Goal: Task Accomplishment & Management: Complete application form

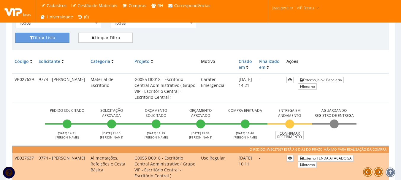
scroll to position [119, 0]
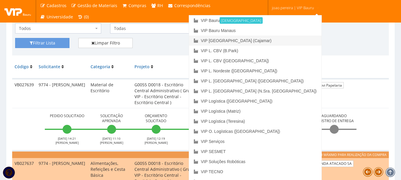
click at [282, 40] on link "VIP [GEOGRAPHIC_DATA] (Cajamar)" at bounding box center [255, 41] width 133 height 10
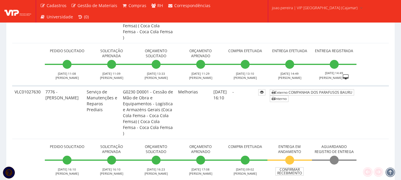
scroll to position [416, 0]
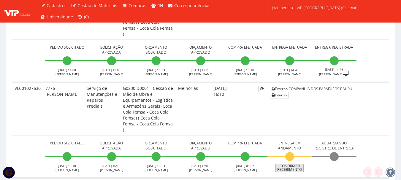
click at [296, 164] on link "Confirmar Recebimento" at bounding box center [290, 168] width 28 height 8
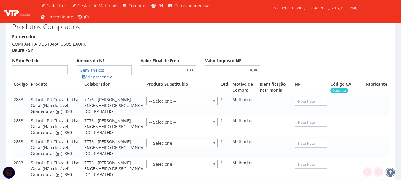
scroll to position [327, 0]
click at [56, 65] on input "NF do Pedido" at bounding box center [40, 69] width 56 height 9
type input "00"
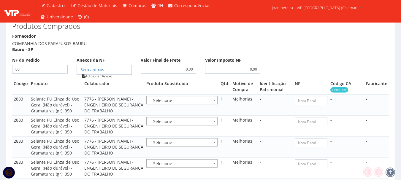
type input "00"
click at [105, 73] on link "Adicionar Anexo" at bounding box center [98, 76] width 34 height 6
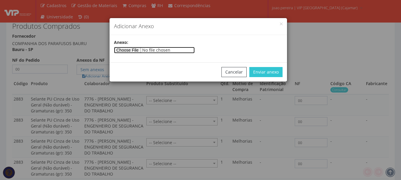
click at [141, 51] on input"] "file" at bounding box center [154, 50] width 81 height 7
type input"] "C:\fakepath\VLC01027630 - COMPANHIA DOS PARAFUSOS.pdf"
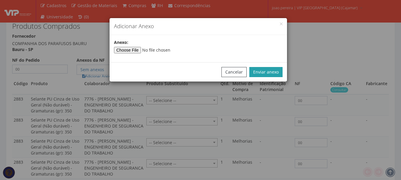
click at [264, 69] on button "Enviar anexo" at bounding box center [266, 72] width 33 height 10
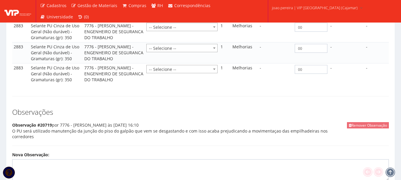
scroll to position [523, 0]
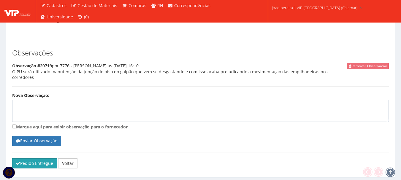
click at [32, 159] on button "Pedido Entregue" at bounding box center [34, 164] width 45 height 10
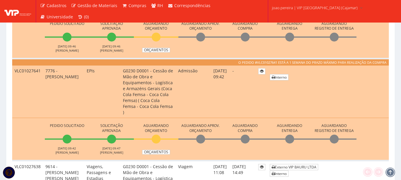
scroll to position [258, 0]
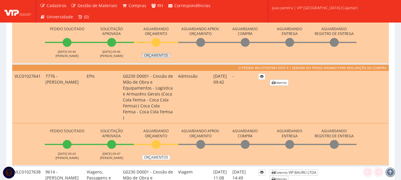
click at [162, 53] on link "Orçamentos" at bounding box center [156, 55] width 28 height 5
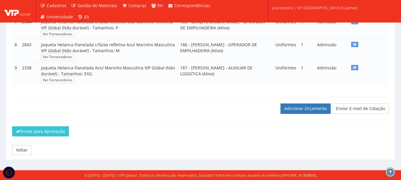
scroll to position [282, 0]
click at [307, 109] on link "Adicionar Orçamento" at bounding box center [306, 109] width 50 height 10
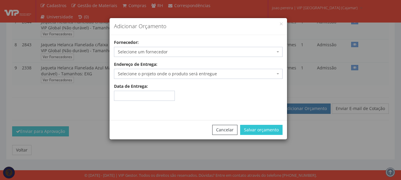
click at [143, 52] on span "Selecione um fornecedor" at bounding box center [196, 52] width 157 height 6
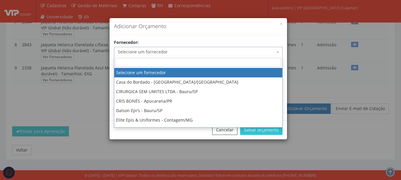
click at [143, 52] on span "Selecione um fornecedor" at bounding box center [196, 52] width 157 height 6
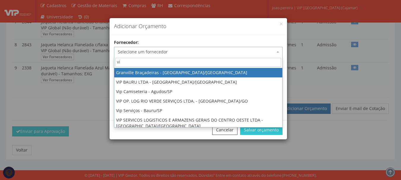
type input "vip"
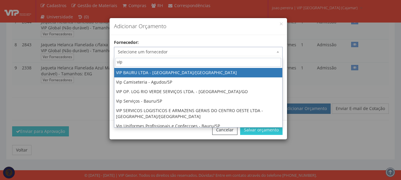
select select "532"
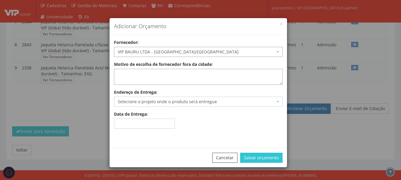
click at [152, 75] on textarea "Motivo de escolha de fornecedor fora da cidade:" at bounding box center [198, 77] width 169 height 16
type textarea "Estoque"
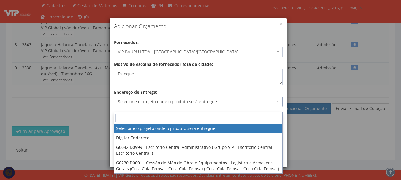
click at [191, 101] on span "Selecione o projeto onde o produto será entregue" at bounding box center [196, 102] width 157 height 6
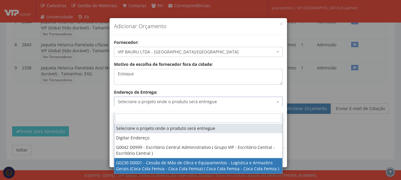
select select "230"
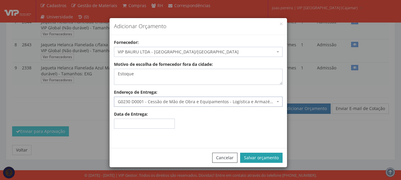
click at [275, 155] on button "Salvar orçamento" at bounding box center [261, 158] width 42 height 10
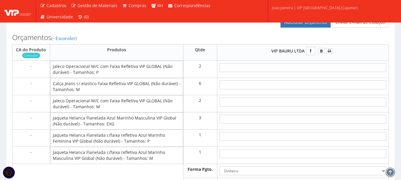
scroll to position [386, 0]
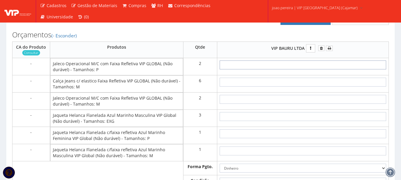
click at [303, 70] on input "text" at bounding box center [303, 65] width 167 height 9
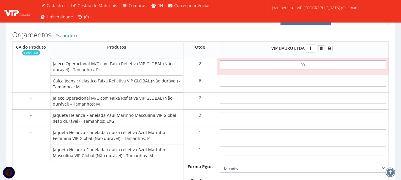
type input "0,01"
type input "0,02"
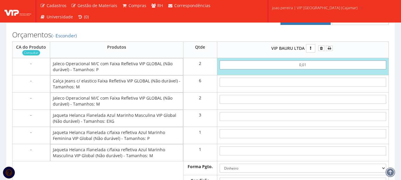
type input "0,01"
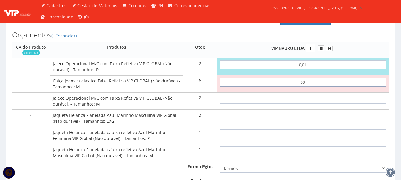
type input "0,01"
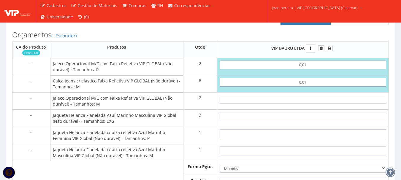
type input "0,08"
type input "0,01"
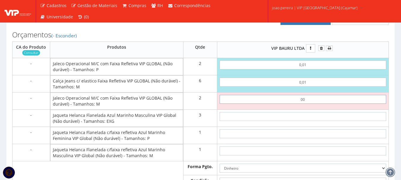
type input "0,01"
type input "0,10"
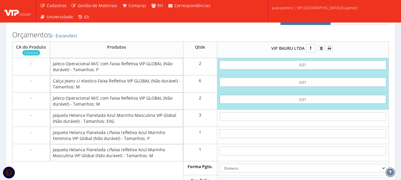
type input "0,01"
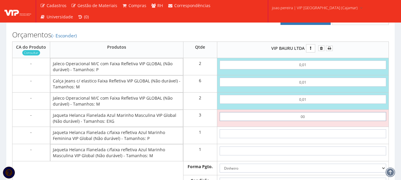
type input "0,01"
type input "0,13"
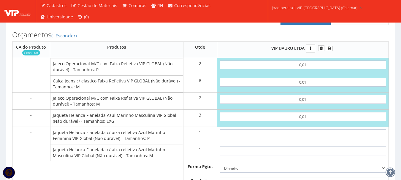
type input "0,01"
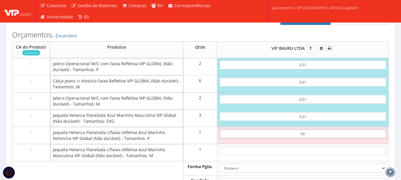
type input "0,01"
type input "0,14"
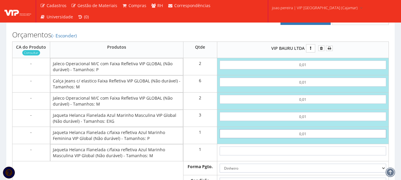
type input "0,01"
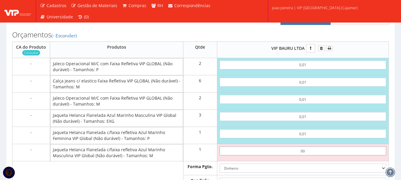
type input "0,01"
type input "0,15"
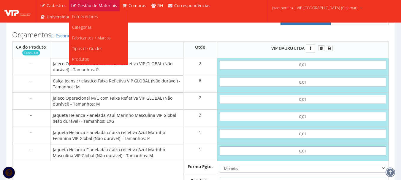
type input "0,01"
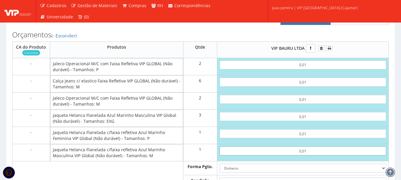
scroll to position [446, 0]
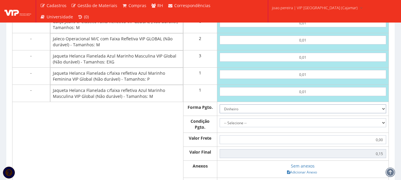
click at [386, 114] on select "Dinheiro Boleto Bancário Depósito Transferência Bancária Cartão de Crédito Cart…" at bounding box center [303, 109] width 167 height 9
click at [268, 126] on select "-- Selecione -- À vista 7 dias 10 dias" at bounding box center [303, 123] width 167 height 9
select select "0"
click at [220, 125] on select "-- Selecione -- À vista 7 dias 10 dias" at bounding box center [303, 123] width 167 height 9
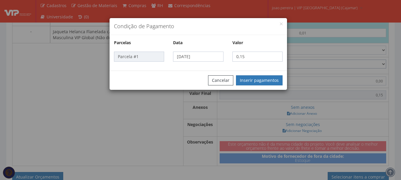
scroll to position [505, 0]
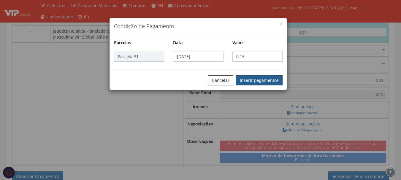
click at [269, 79] on button "Inserir pagamentos" at bounding box center [259, 80] width 47 height 10
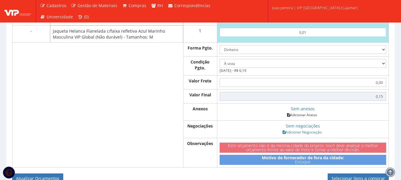
click at [307, 118] on link "Adicionar Anexo" at bounding box center [303, 115] width 34 height 6
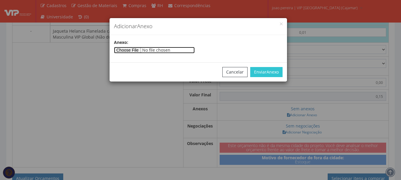
click at [133, 52] on input"] "file" at bounding box center [154, 50] width 81 height 7
type input"] "C:\fakepath\PEDIDOS SEM NOTA FISCAL ESTOQUE.docx"
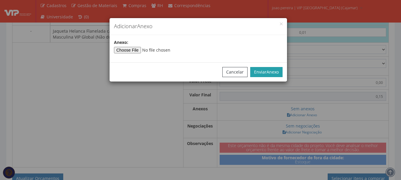
click at [272, 73] on span "Anexo" at bounding box center [273, 72] width 12 height 6
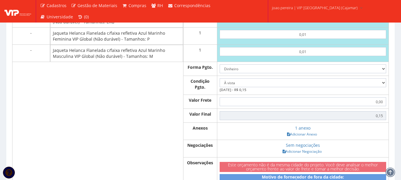
scroll to position [475, 0]
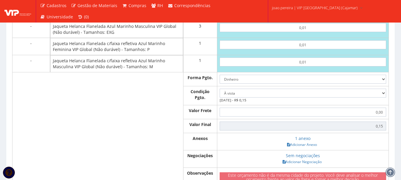
click at [93, 147] on td at bounding box center [116, 141] width 133 height 17
click at [62, 105] on td at bounding box center [116, 95] width 133 height 19
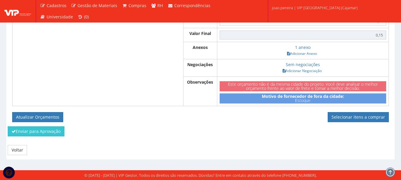
scroll to position [573, 0]
click at [40, 115] on button "Atualizar Orçamentos" at bounding box center [37, 117] width 51 height 10
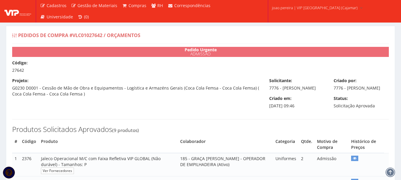
select select "0"
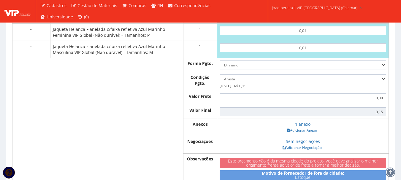
scroll to position [535, 0]
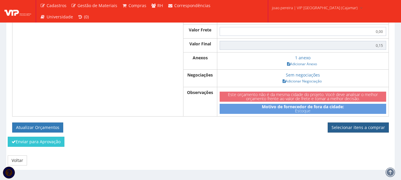
click at [363, 133] on link "Selecionar itens a comprar" at bounding box center [358, 128] width 61 height 10
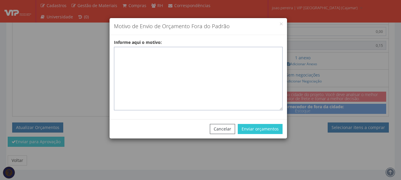
click at [129, 51] on textarea "Informe aqui o motivo:" at bounding box center [198, 79] width 169 height 64
paste textarea "Pedido de compras para emissão de ficha de EPIS ou Uniformes para colaborador -…"
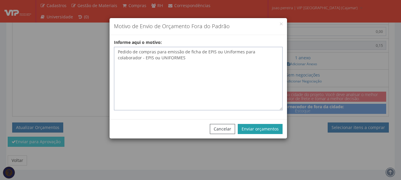
type textarea "Pedido de compras para emissão de ficha de EPIS ou Uniformes para colaborador -…"
click at [266, 129] on button "Enviar orçamentos" at bounding box center [260, 129] width 45 height 10
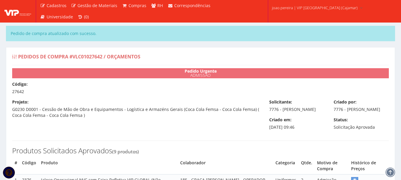
select select "0"
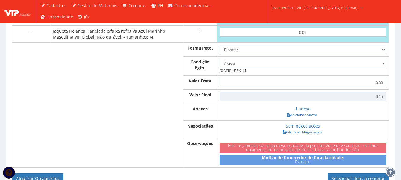
scroll to position [594, 0]
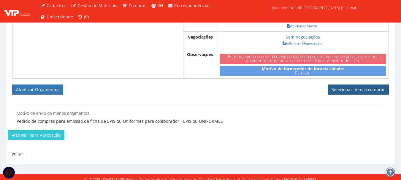
click at [359, 95] on link "Selecionar itens a comprar" at bounding box center [358, 90] width 61 height 10
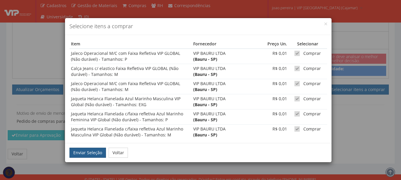
click at [87, 155] on button "Enviar Seleção" at bounding box center [88, 153] width 37 height 10
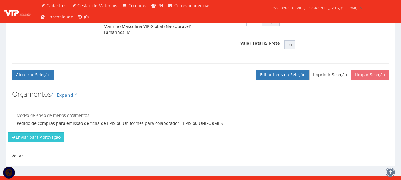
scroll to position [561, 0]
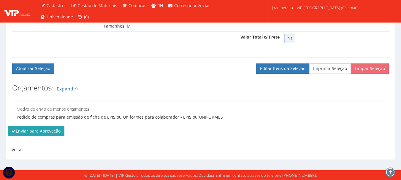
click at [30, 133] on button "Enviar para Aprovação" at bounding box center [36, 131] width 57 height 10
